Goal: Information Seeking & Learning: Find specific fact

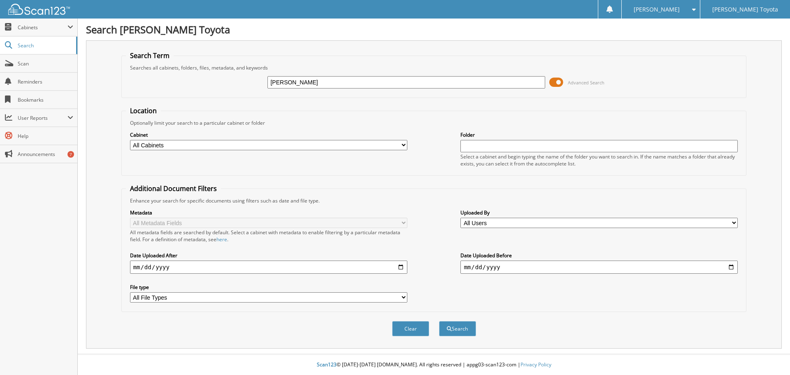
type input "[PERSON_NAME]"
click at [439, 321] on button "Search" at bounding box center [457, 328] width 37 height 15
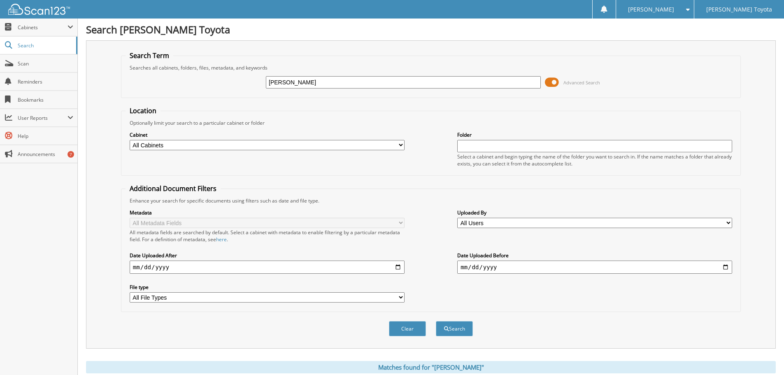
click at [350, 146] on select "All Cabinets DEALS REPAIR ORDERS Test1 Needs Filing" at bounding box center [267, 145] width 275 height 10
select select "10354"
click at [130, 140] on select "All Cabinets DEALS REPAIR ORDERS Test1 Needs Filing" at bounding box center [267, 145] width 275 height 10
click at [460, 330] on button "Search" at bounding box center [454, 328] width 37 height 15
drag, startPoint x: 286, startPoint y: 83, endPoint x: 200, endPoint y: 83, distance: 86.4
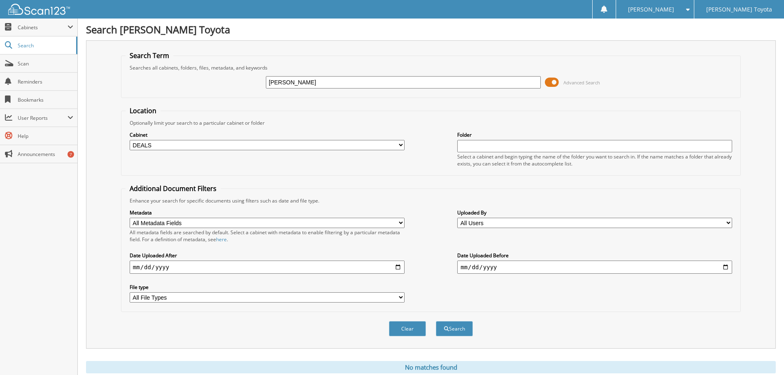
click at [202, 83] on div "[PERSON_NAME] Advanced Search" at bounding box center [430, 82] width 611 height 22
type input "[PERSON_NAME]"
click at [436, 321] on button "Search" at bounding box center [454, 328] width 37 height 15
